Goal: Information Seeking & Learning: Learn about a topic

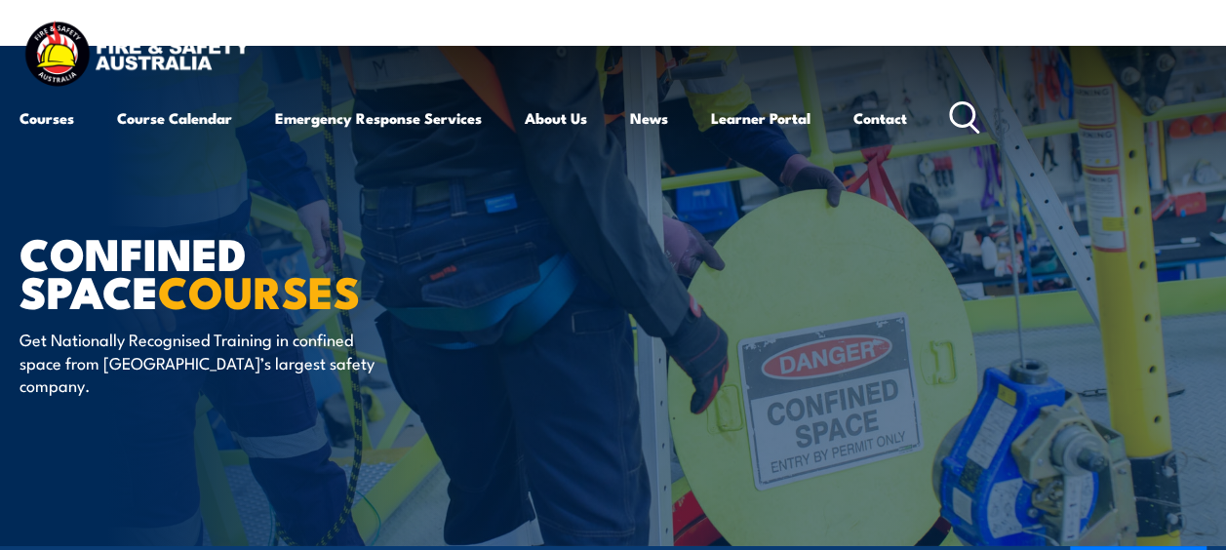
click at [972, 113] on icon at bounding box center [964, 117] width 31 height 32
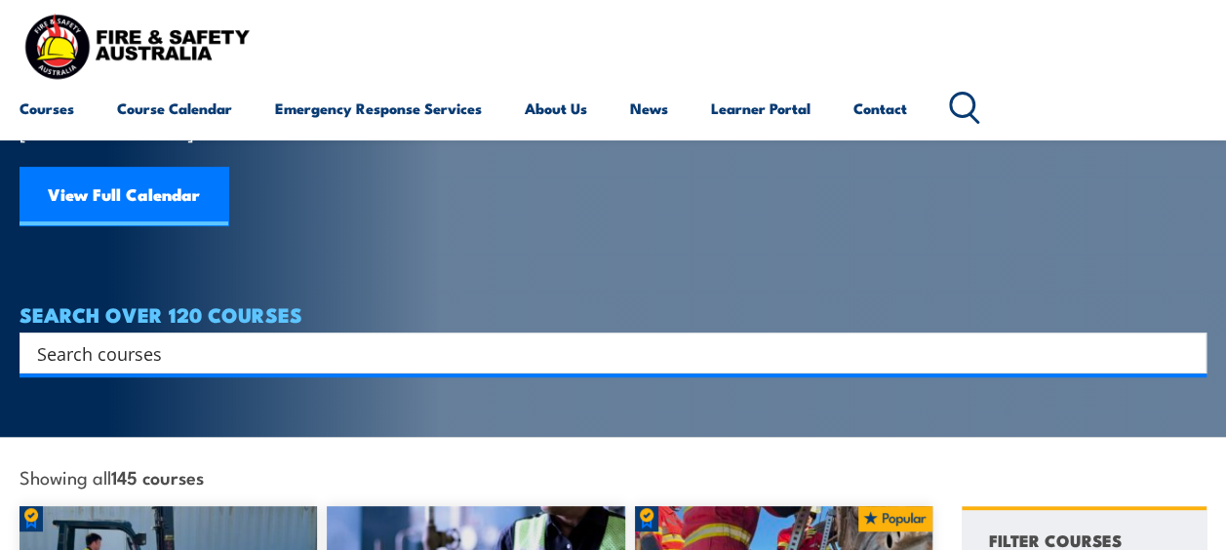
scroll to position [98, 0]
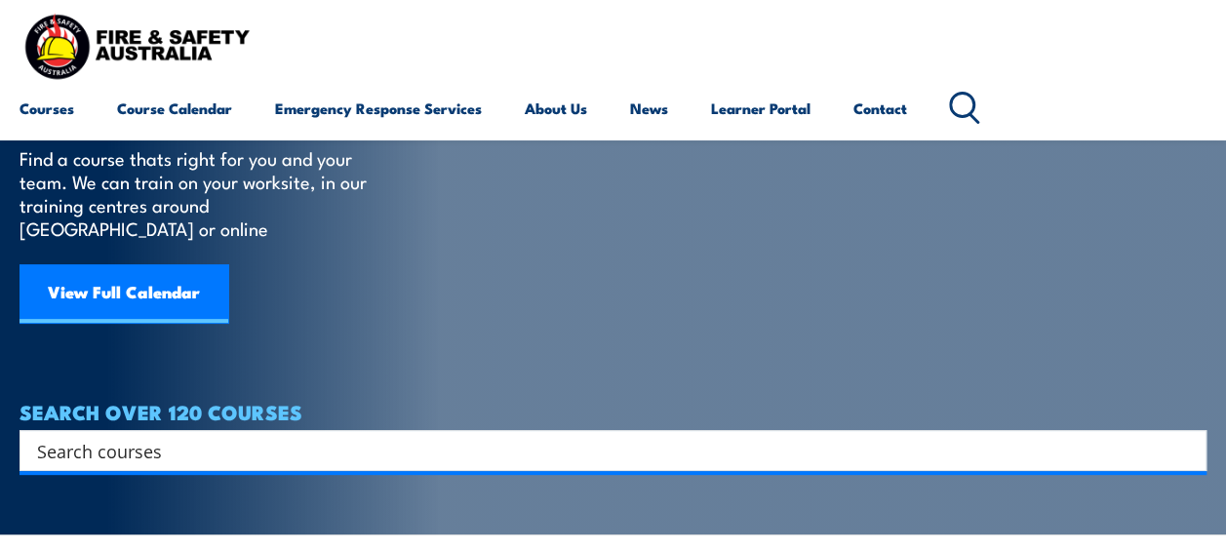
click at [192, 436] on input "Search input" at bounding box center [600, 450] width 1127 height 29
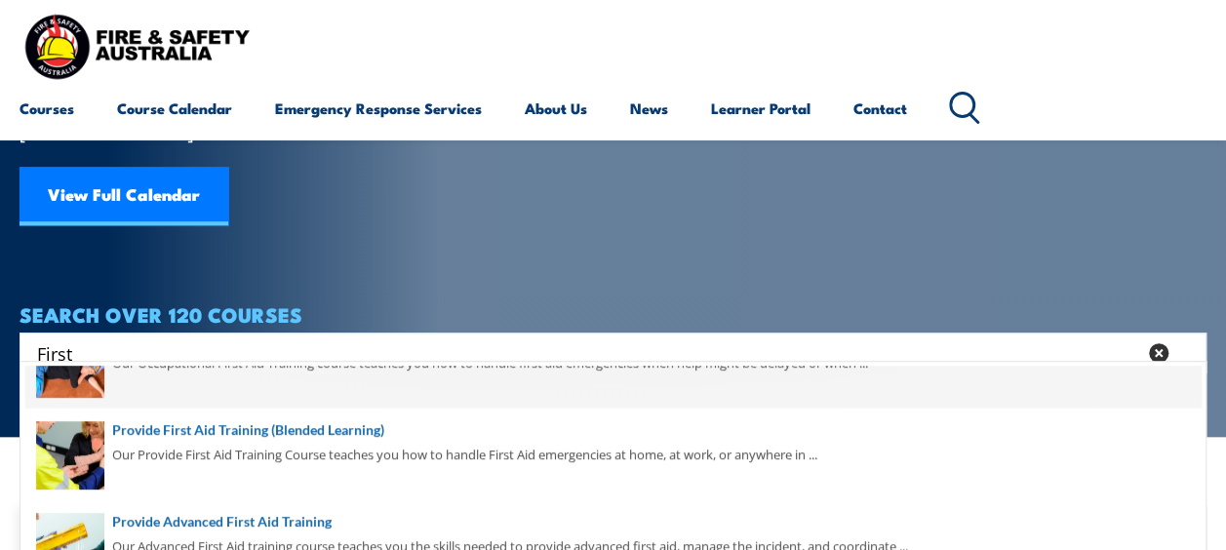
scroll to position [0, 0]
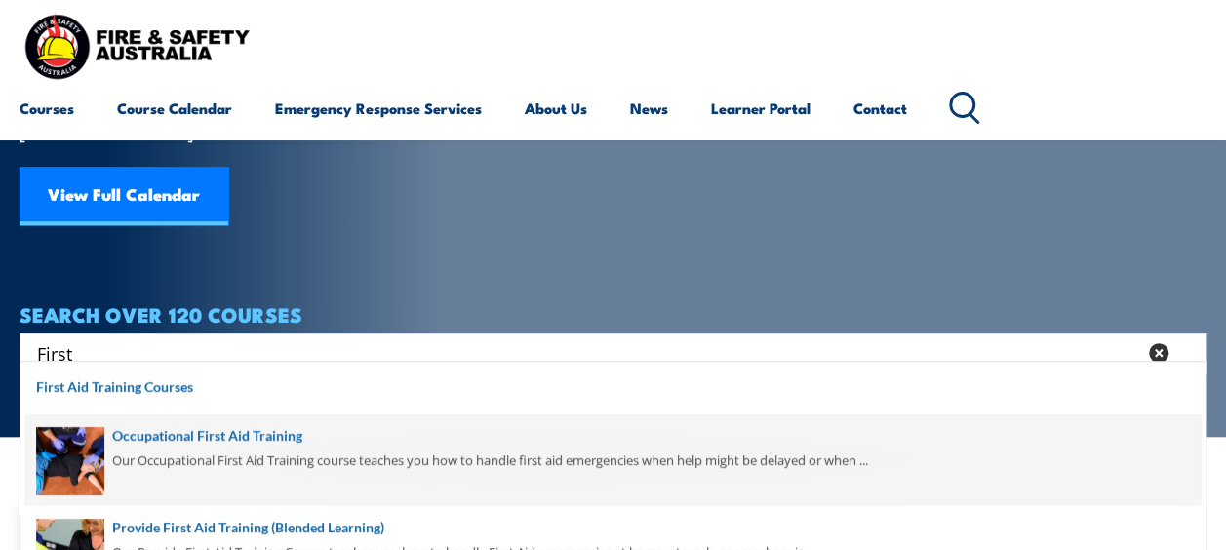
type input "First"
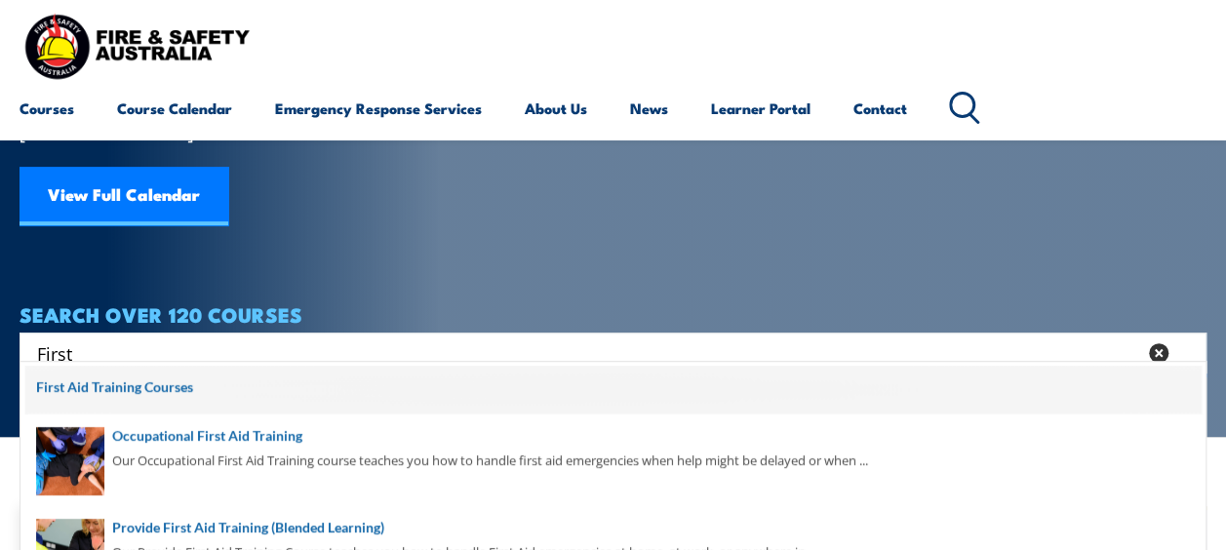
click at [145, 392] on span at bounding box center [613, 390] width 1176 height 49
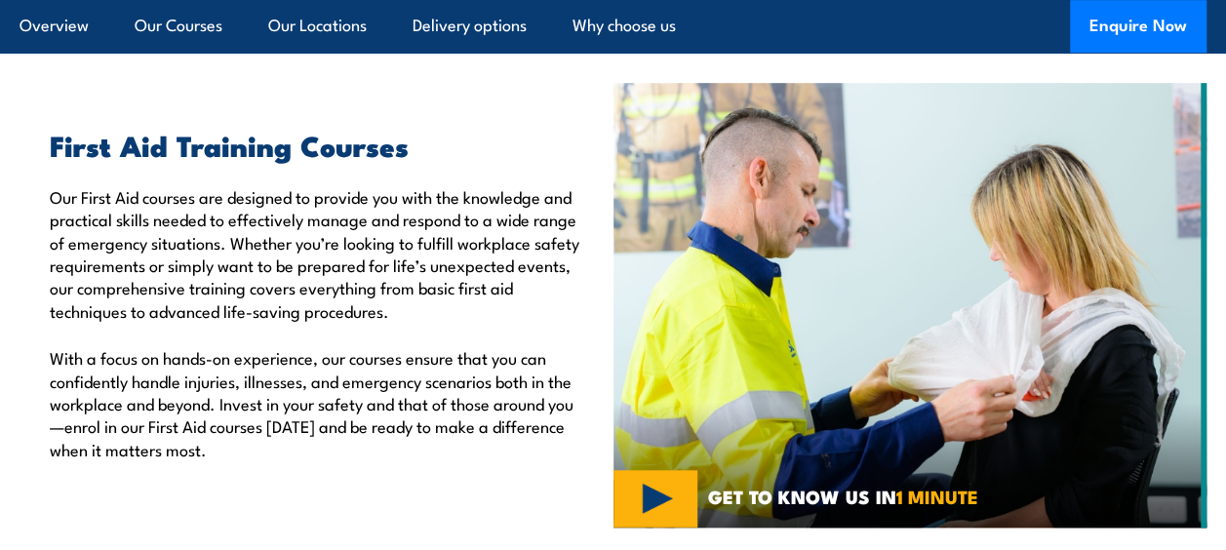
scroll to position [293, 0]
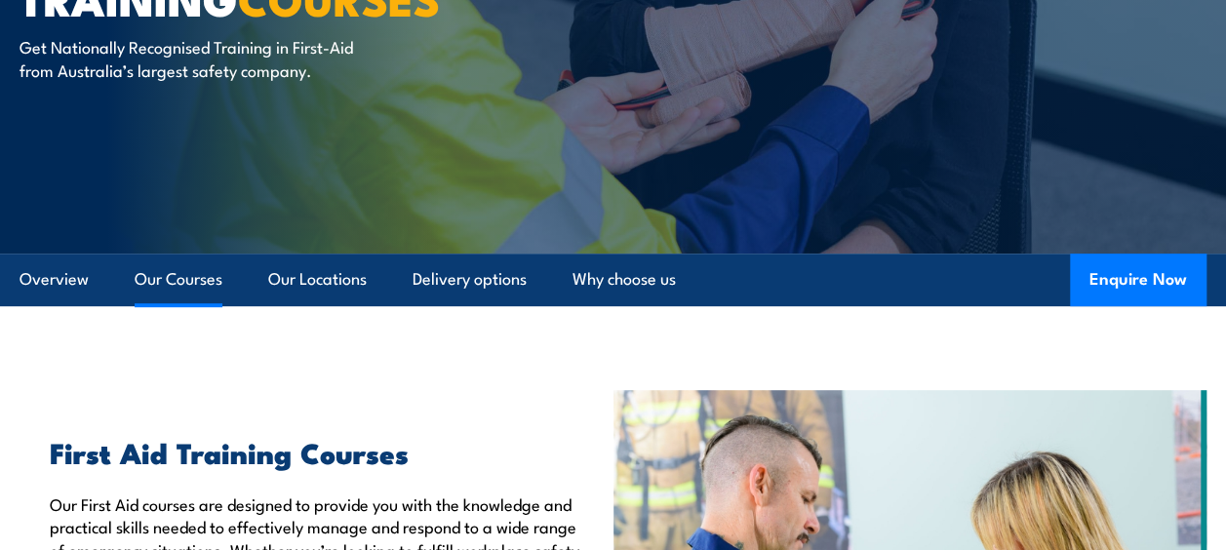
click at [176, 289] on link "Our Courses" at bounding box center [179, 280] width 88 height 52
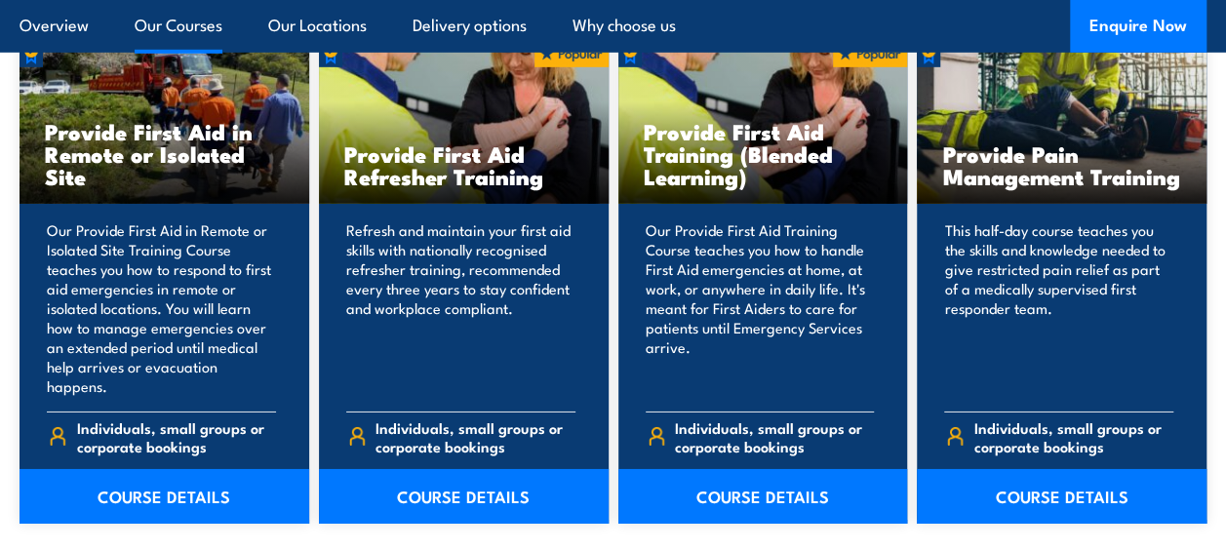
scroll to position [3004, 0]
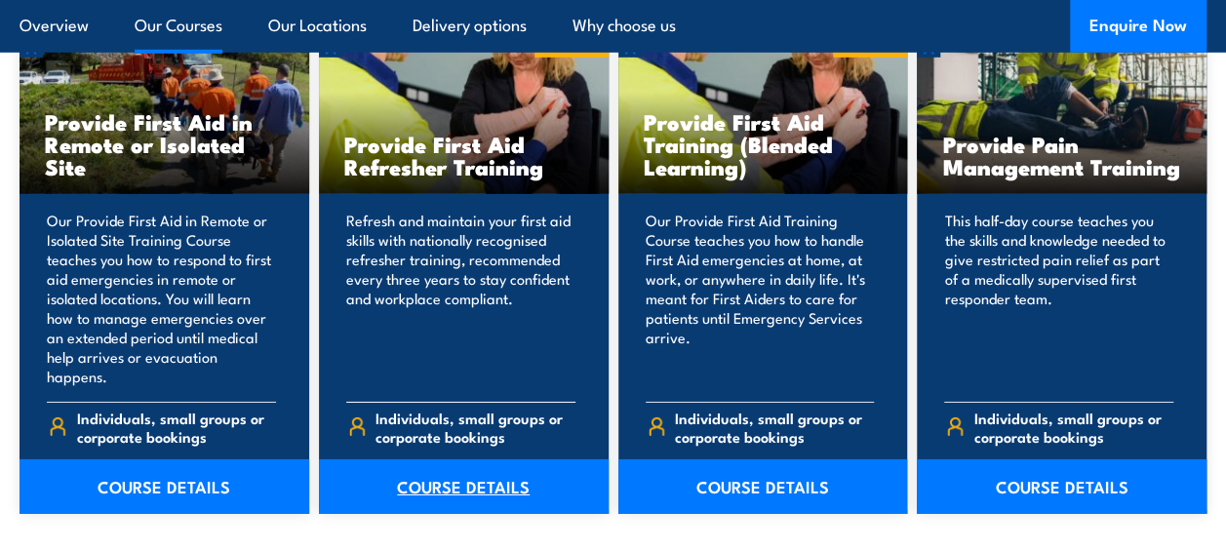
click at [540, 460] on link "COURSE DETAILS" at bounding box center [464, 487] width 290 height 55
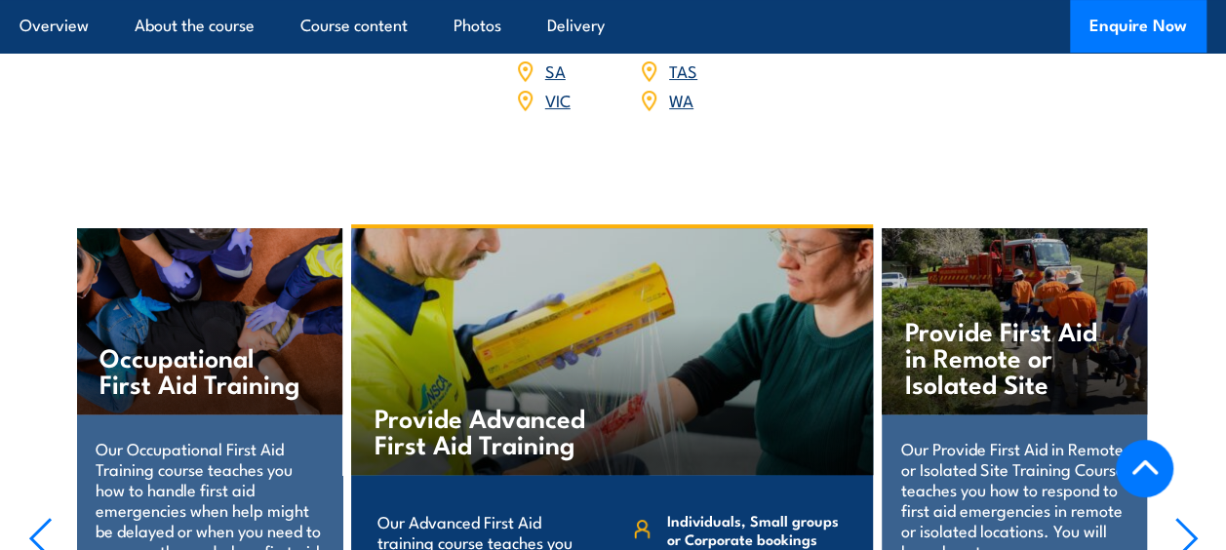
scroll to position [4196, 0]
